Goal: Transaction & Acquisition: Purchase product/service

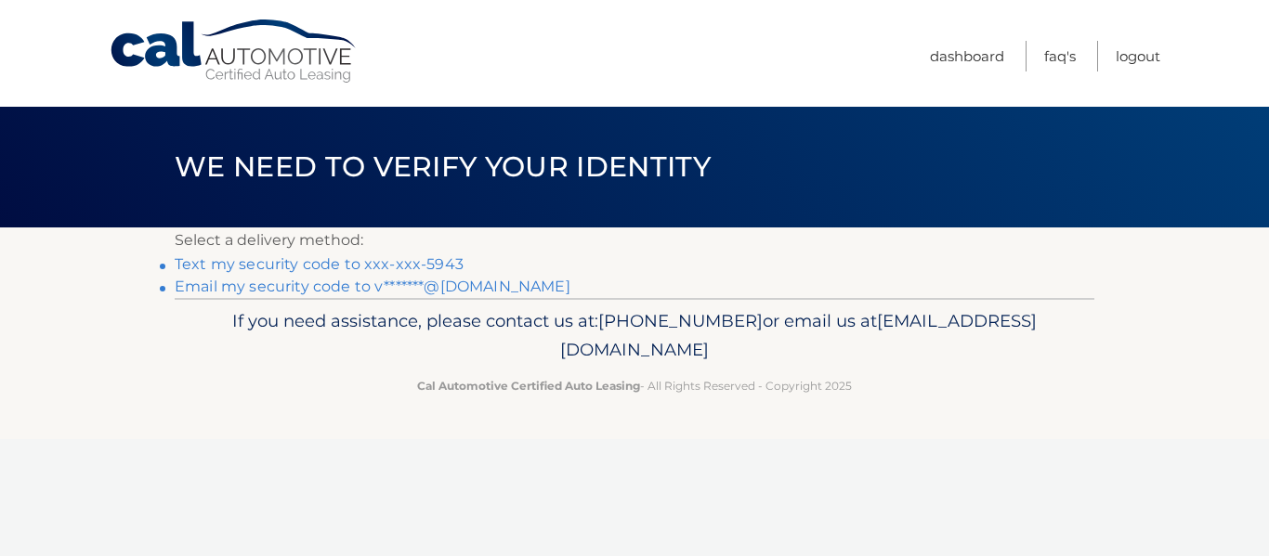
click at [390, 262] on link "Text my security code to xxx-xxx-5943" at bounding box center [319, 264] width 289 height 18
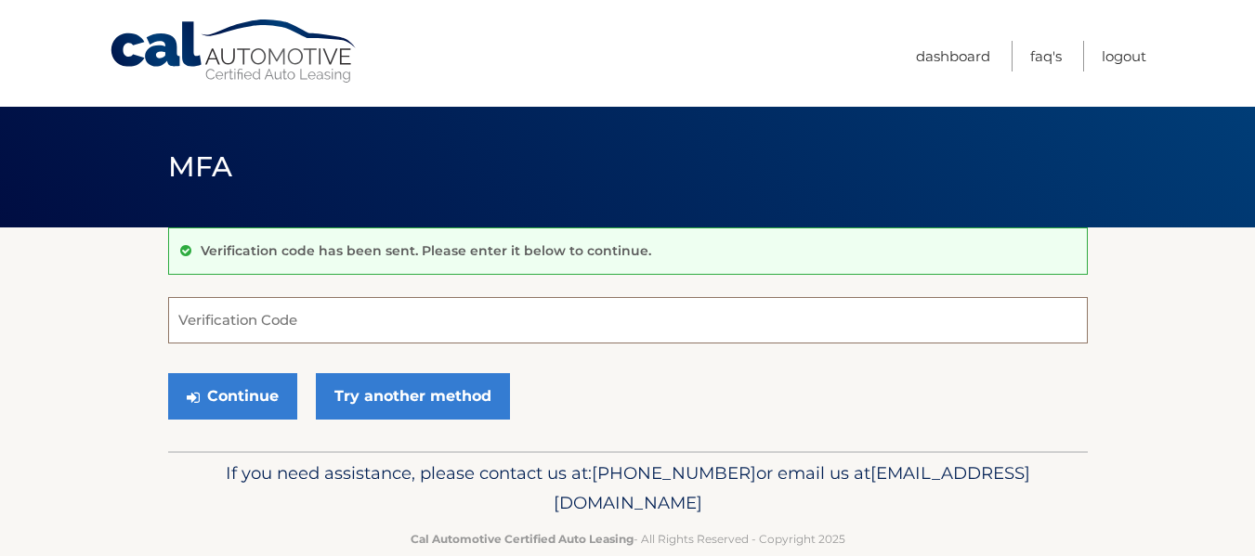
click at [294, 320] on input "Verification Code" at bounding box center [628, 320] width 920 height 46
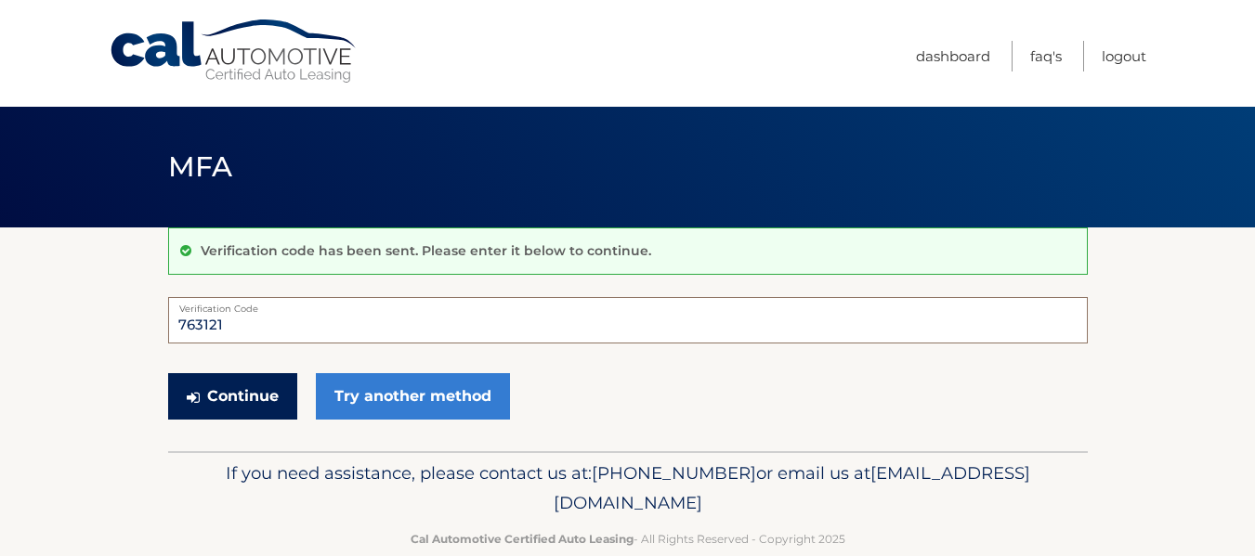
type input "763121"
click at [213, 395] on button "Continue" at bounding box center [232, 396] width 129 height 46
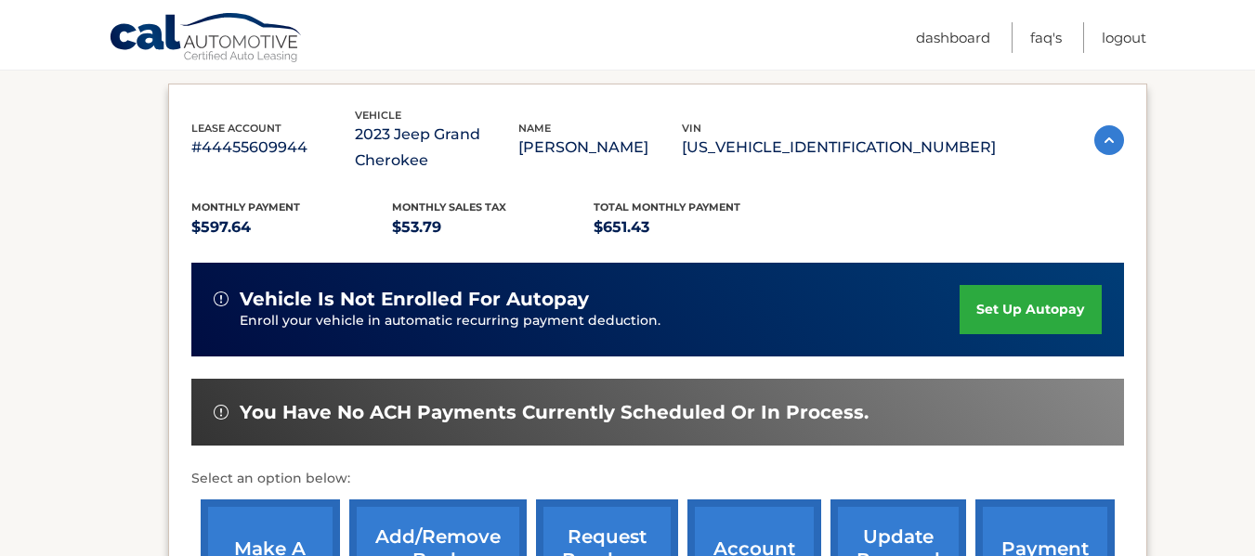
scroll to position [372, 0]
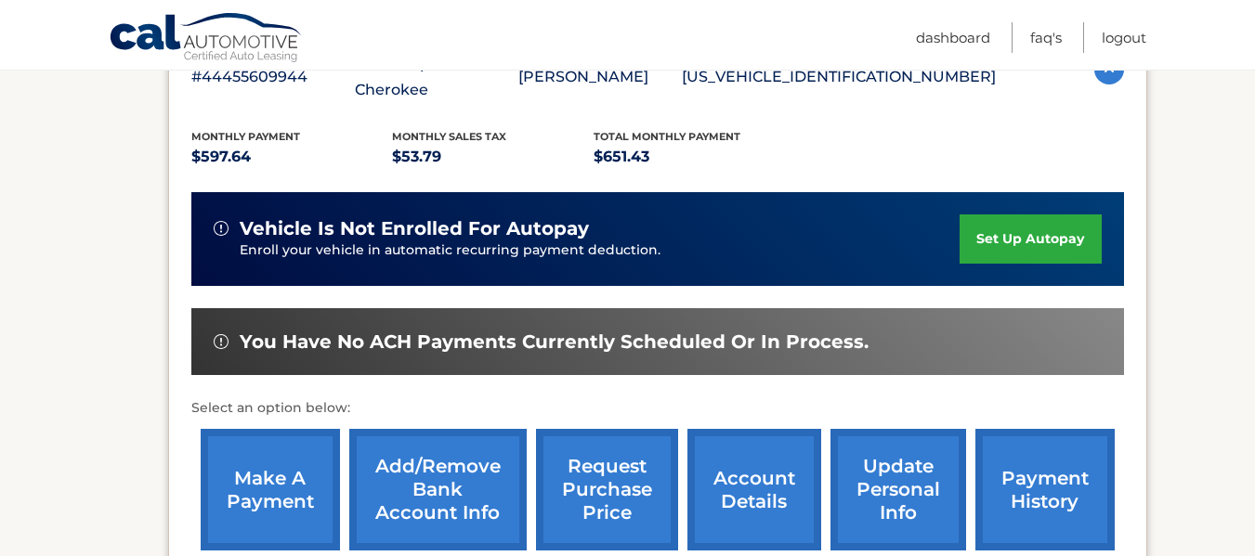
click at [266, 492] on link "make a payment" at bounding box center [270, 490] width 139 height 122
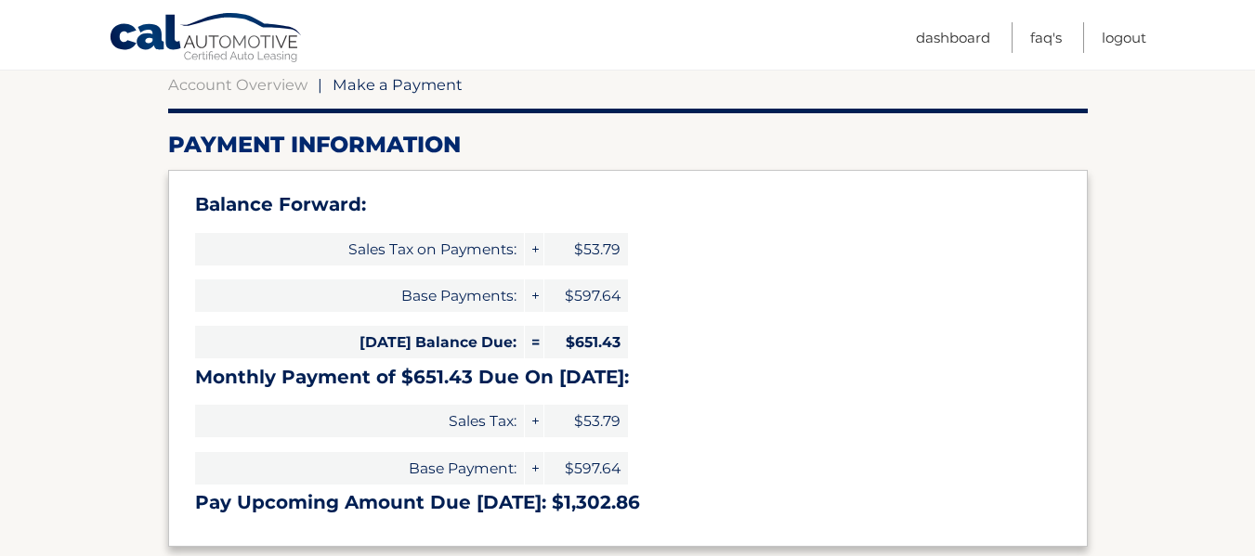
scroll to position [372, 0]
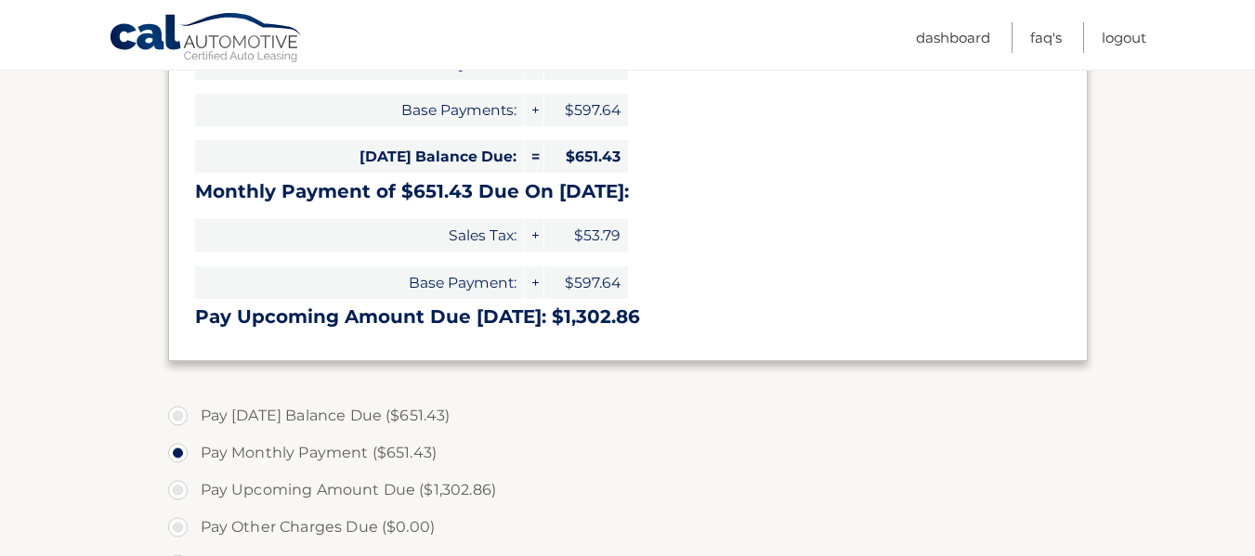
click at [177, 414] on label "Pay [DATE] Balance Due ($651.43)" at bounding box center [628, 416] width 920 height 37
click at [177, 414] on input "Pay [DATE] Balance Due ($651.43)" at bounding box center [185, 413] width 19 height 30
radio input "true"
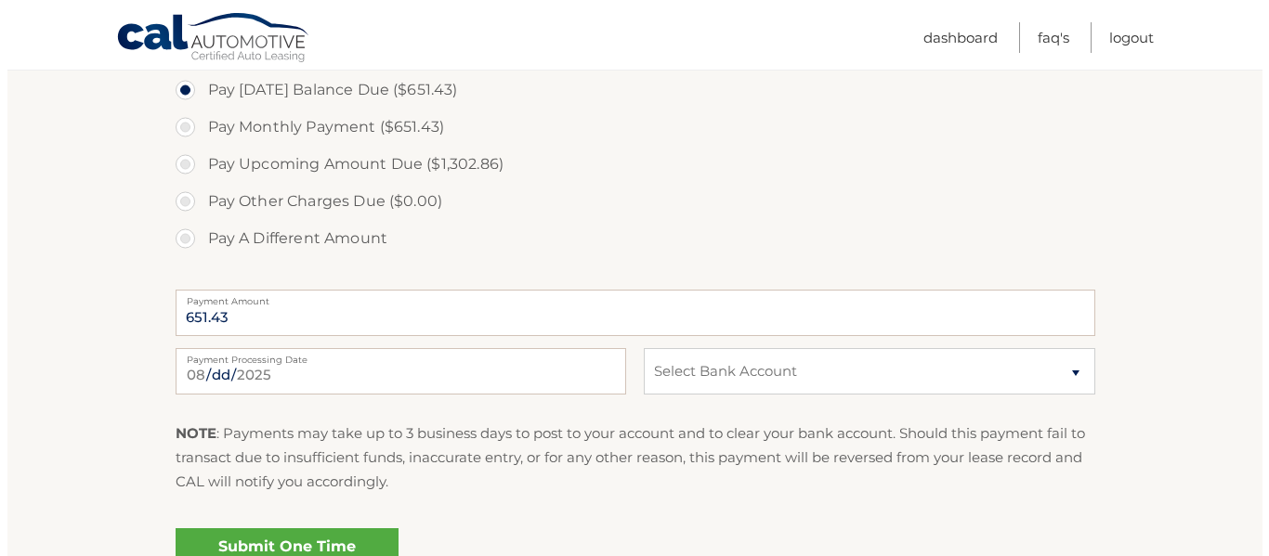
scroll to position [743, 0]
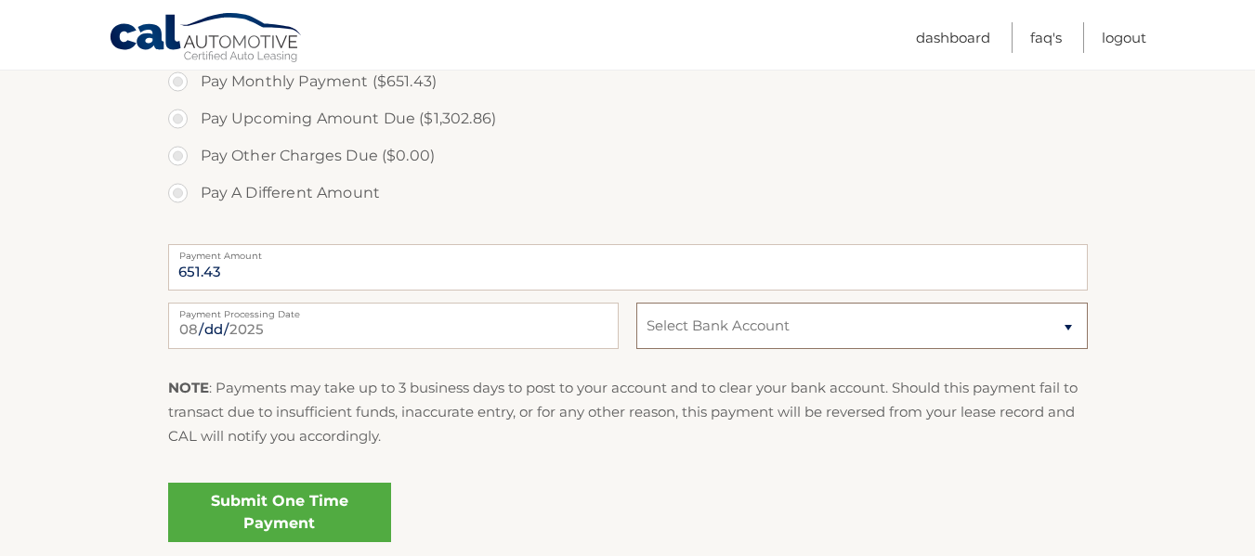
click at [1062, 322] on select "Select Bank Account Savings WELLS FARGO BANK *****8538 Checking WELLS FARGO BAN…" at bounding box center [861, 326] width 450 height 46
select select "Y2IzYTNlM2YtNjhhMi00ZWZmLThiZWUtM2QxZjJhZWZkYmZl"
click at [636, 303] on select "Select Bank Account Savings WELLS FARGO BANK *****8538 Checking WELLS FARGO BAN…" at bounding box center [861, 326] width 450 height 46
click at [346, 516] on link "Submit One Time Payment" at bounding box center [279, 512] width 223 height 59
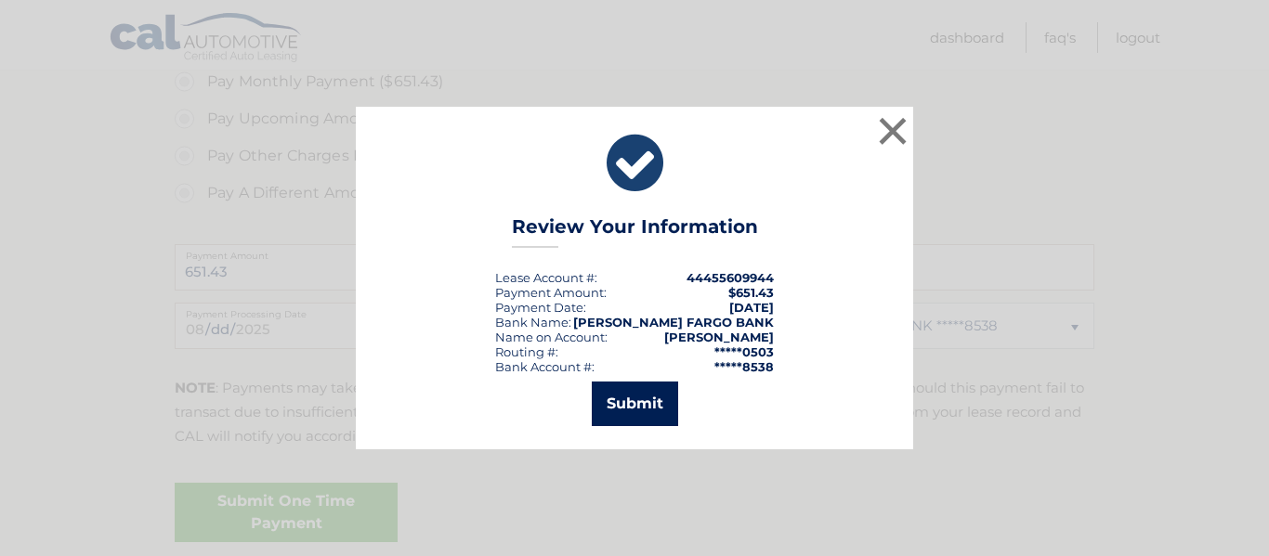
click at [628, 413] on button "Submit" at bounding box center [635, 404] width 86 height 45
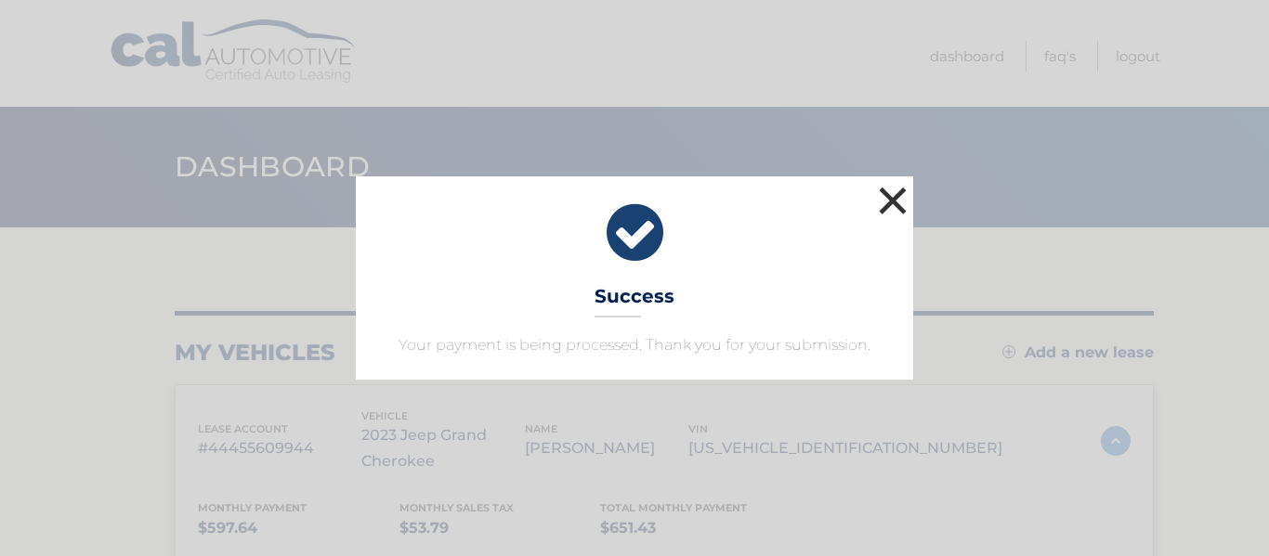
click at [889, 201] on button "×" at bounding box center [892, 200] width 37 height 37
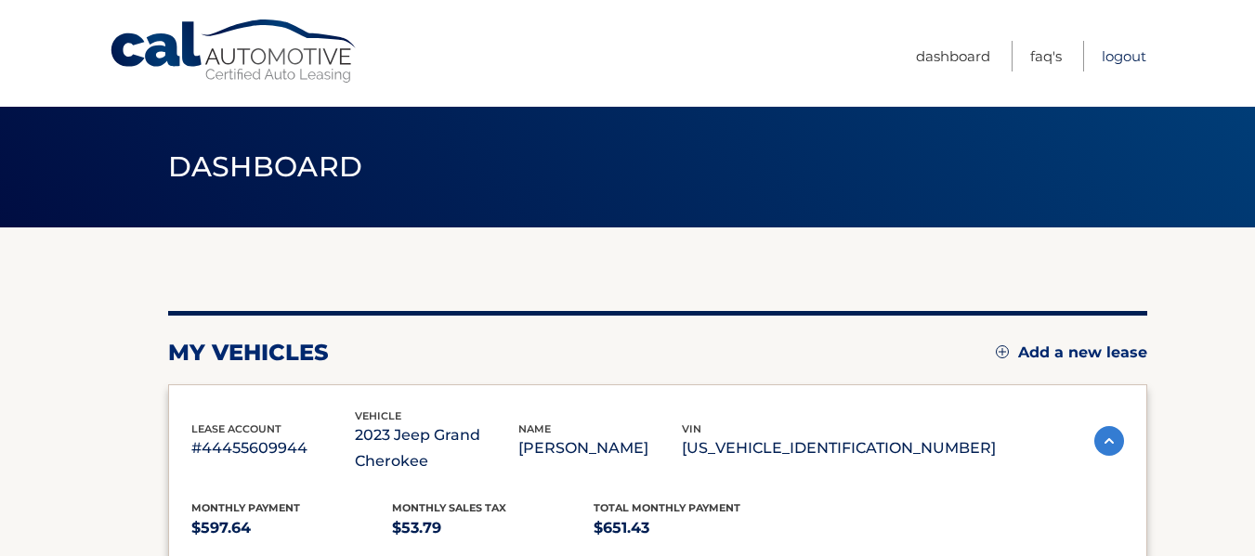
click at [1119, 57] on link "Logout" at bounding box center [1124, 56] width 45 height 31
